Goal: Task Accomplishment & Management: Complete application form

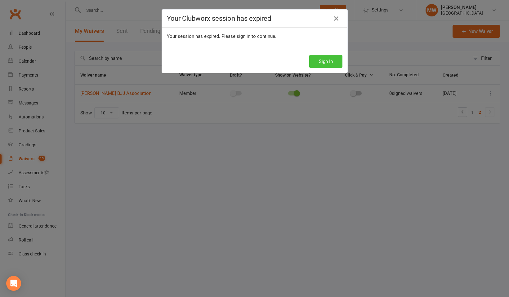
click at [329, 64] on button "Sign In" at bounding box center [325, 61] width 33 height 13
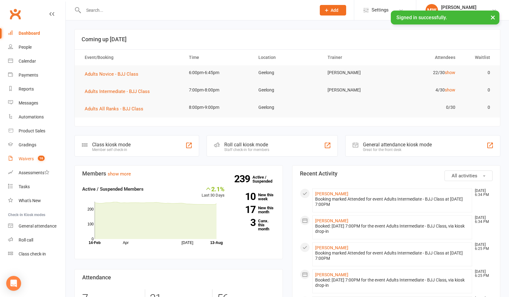
click at [37, 160] on count-badge "16" at bounding box center [40, 158] width 10 height 5
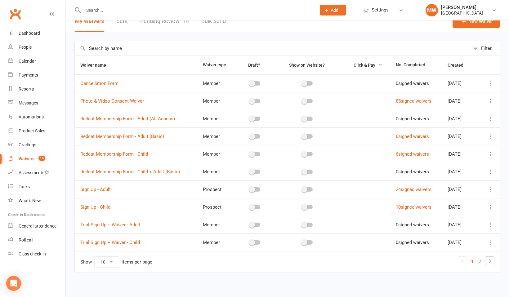
scroll to position [12, 0]
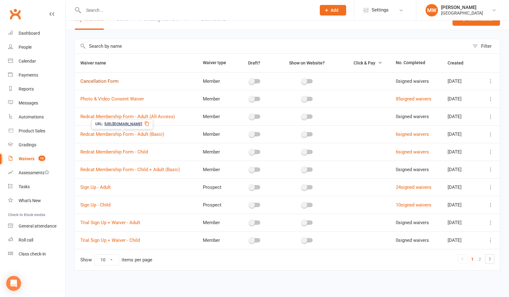
click at [111, 80] on link "Cancellation Form" at bounding box center [99, 82] width 38 height 6
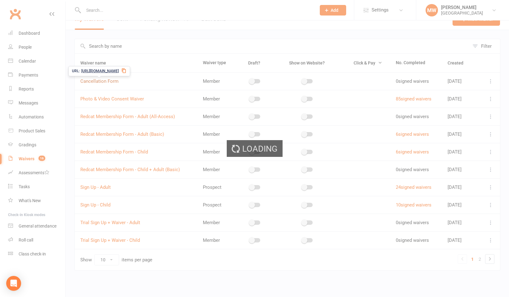
select select "applies_to_primary_signee"
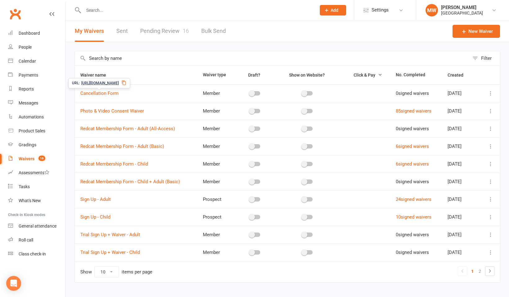
click at [106, 85] on span "[URL][DOMAIN_NAME]" at bounding box center [100, 83] width 38 height 6
